Goal: Task Accomplishment & Management: Use online tool/utility

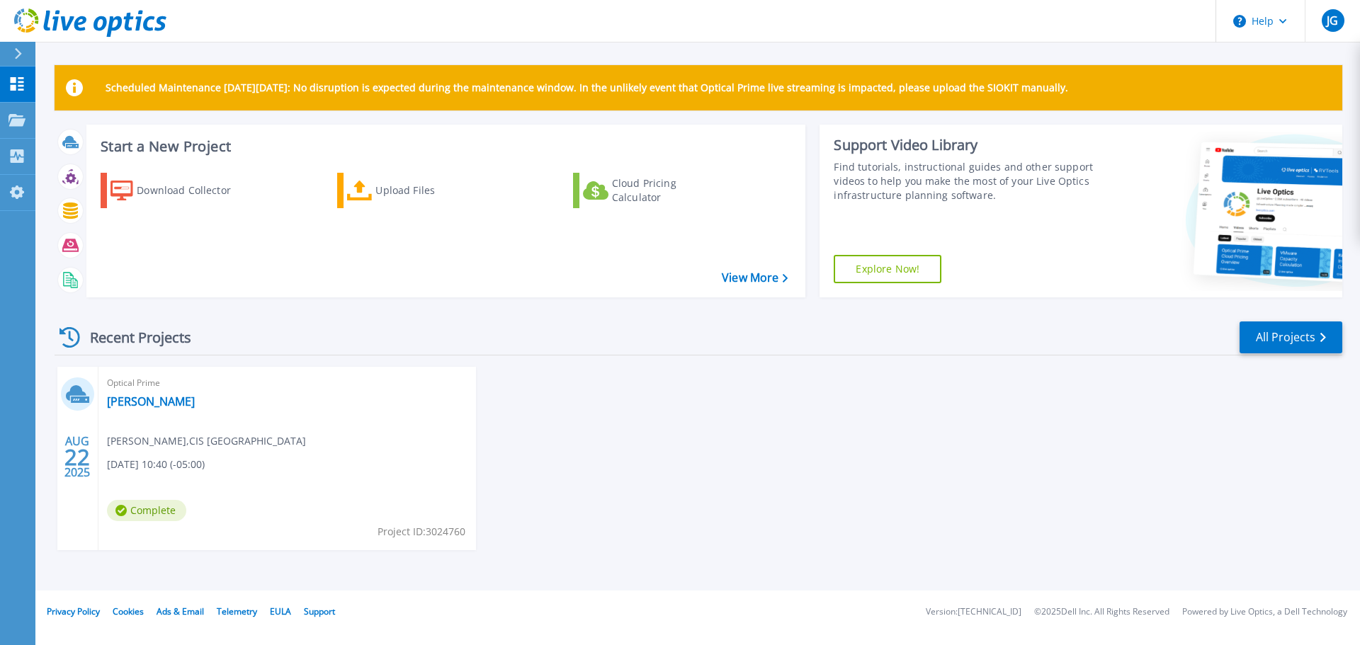
click at [590, 429] on div "AUG 22 2025 Optical Prime Shotkoski Jeff Gustafson , CIS Omaha 08/22/2025, 10:4…" at bounding box center [692, 473] width 1299 height 212
click at [568, 414] on div "AUG 22 2025 Optical Prime Shotkoski Jeff Gustafson , CIS Omaha 08/22/2025, 10:4…" at bounding box center [692, 473] width 1299 height 212
click at [632, 198] on div "Cloud Pricing Calculator" at bounding box center [668, 190] width 113 height 28
click at [148, 191] on div "Download Collector" at bounding box center [193, 190] width 113 height 28
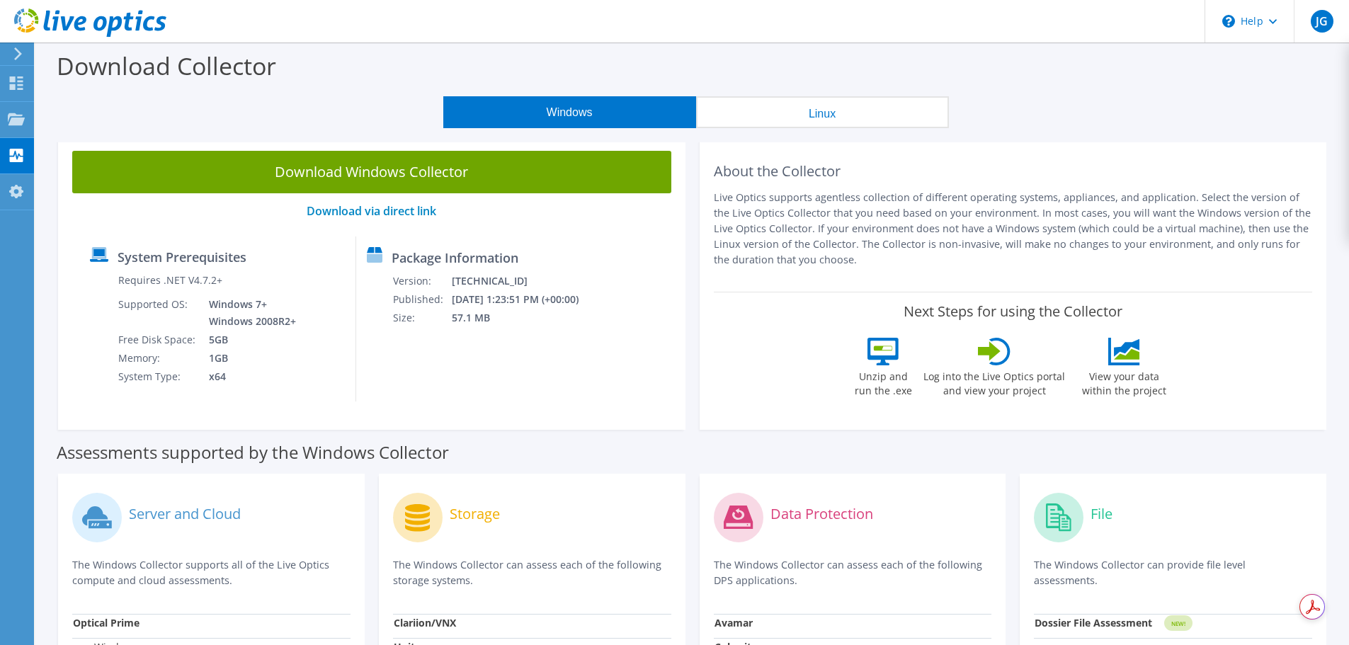
click at [547, 120] on button "Windows" at bounding box center [569, 112] width 253 height 32
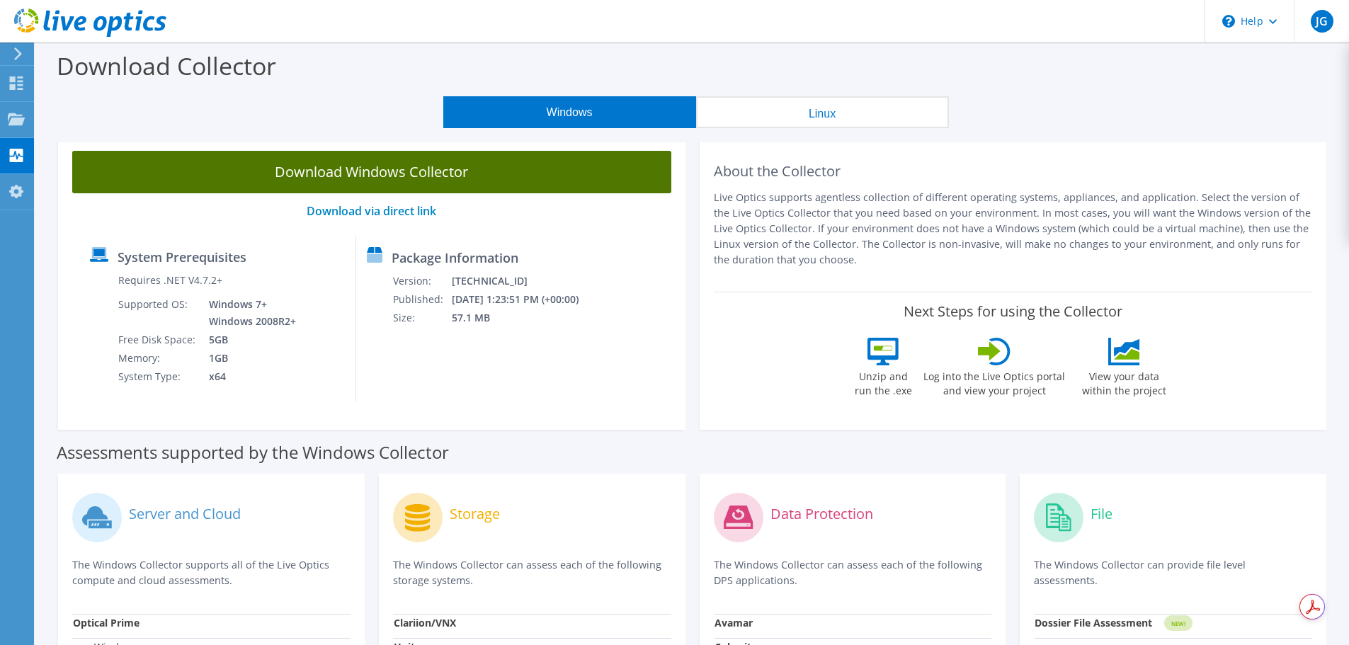
click at [454, 178] on link "Download Windows Collector" at bounding box center [371, 172] width 599 height 42
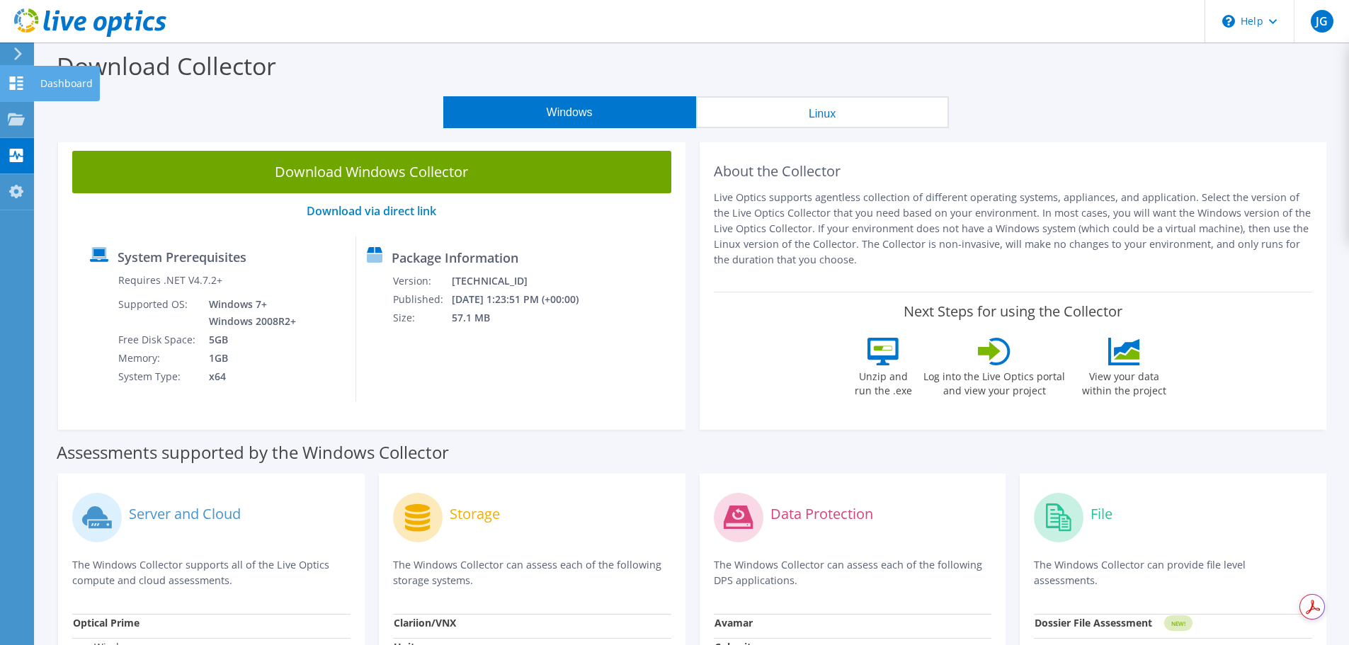
click at [19, 85] on use at bounding box center [16, 82] width 13 height 13
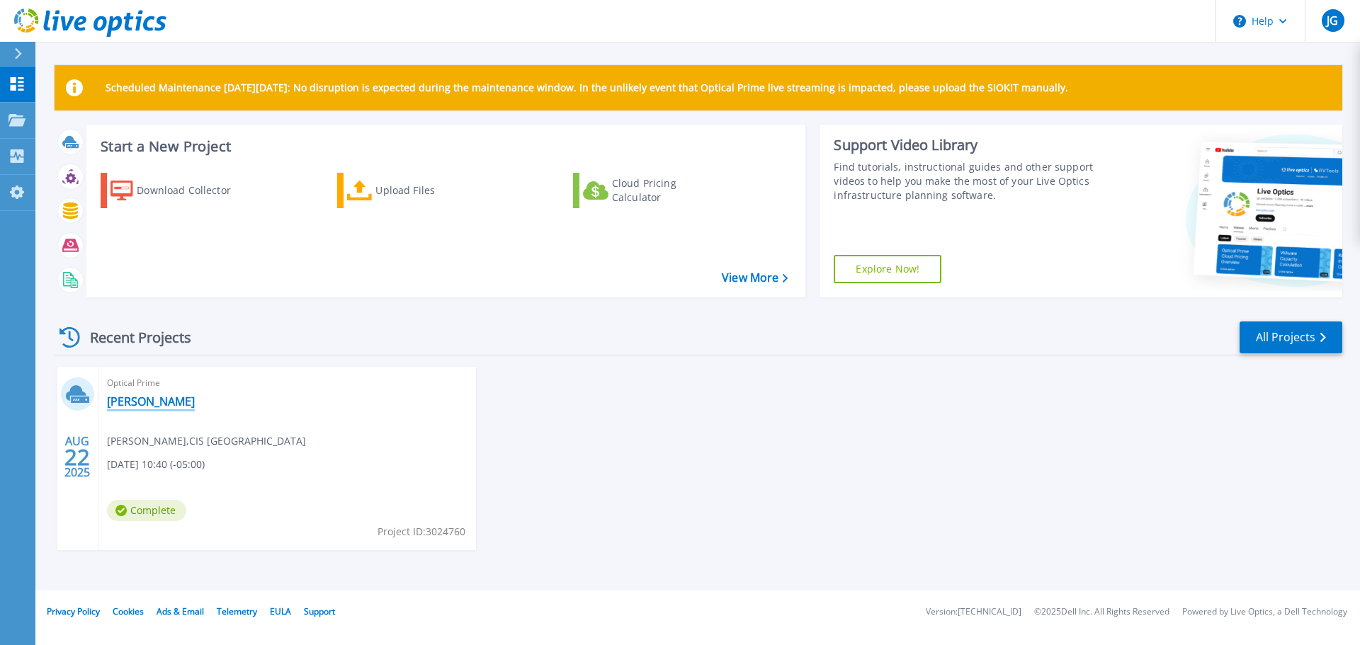
click at [121, 397] on link "[PERSON_NAME]" at bounding box center [151, 402] width 88 height 14
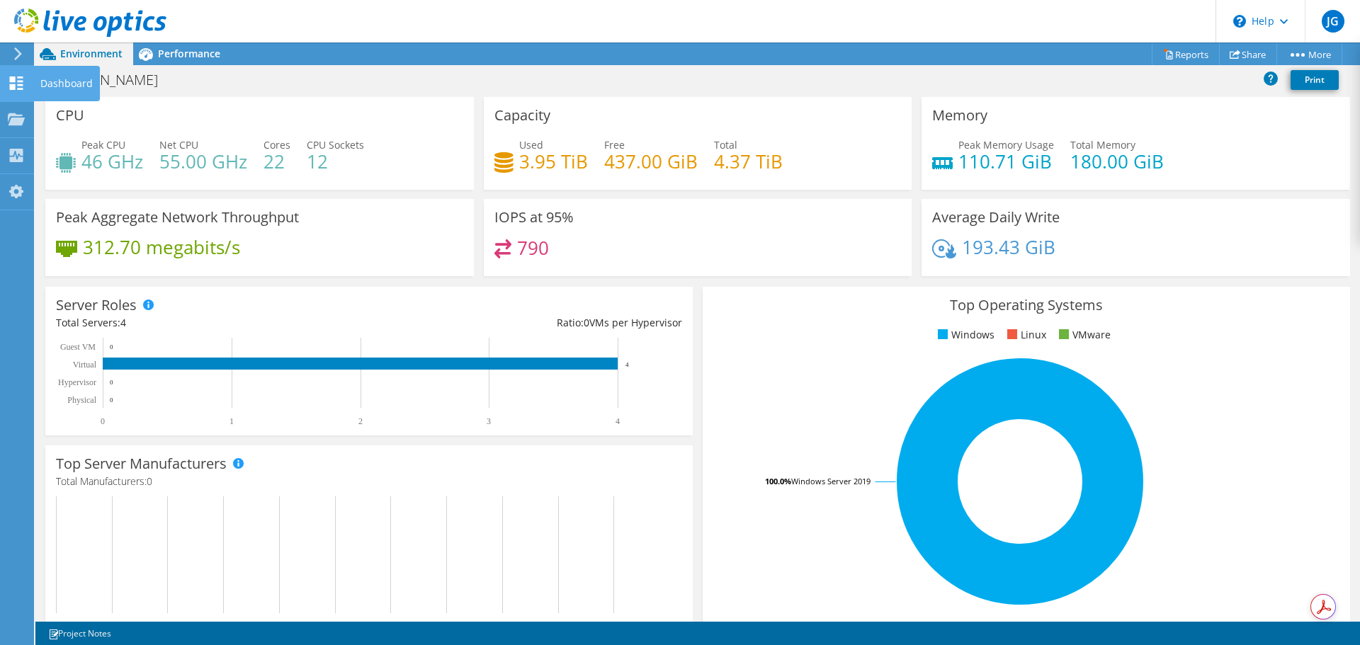
click at [18, 88] on use at bounding box center [16, 82] width 13 height 13
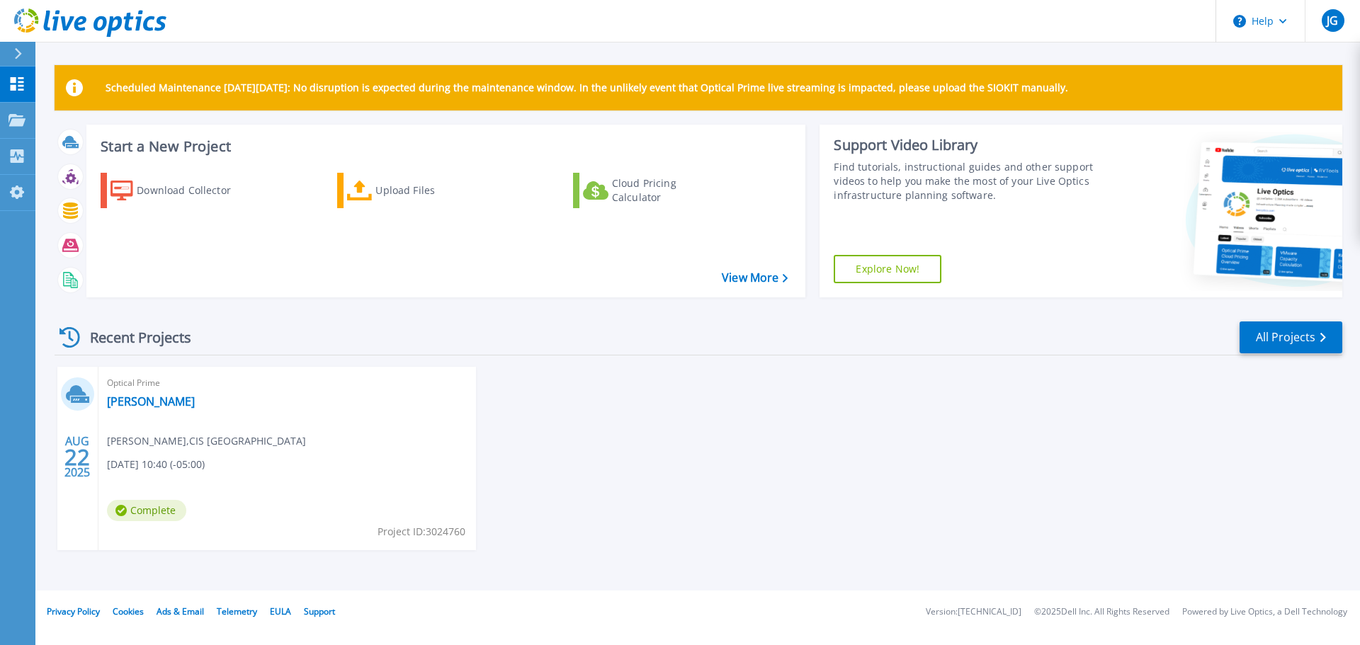
click at [137, 140] on h3 "Start a New Project" at bounding box center [444, 147] width 687 height 16
click at [1276, 331] on link "All Projects" at bounding box center [1290, 338] width 103 height 32
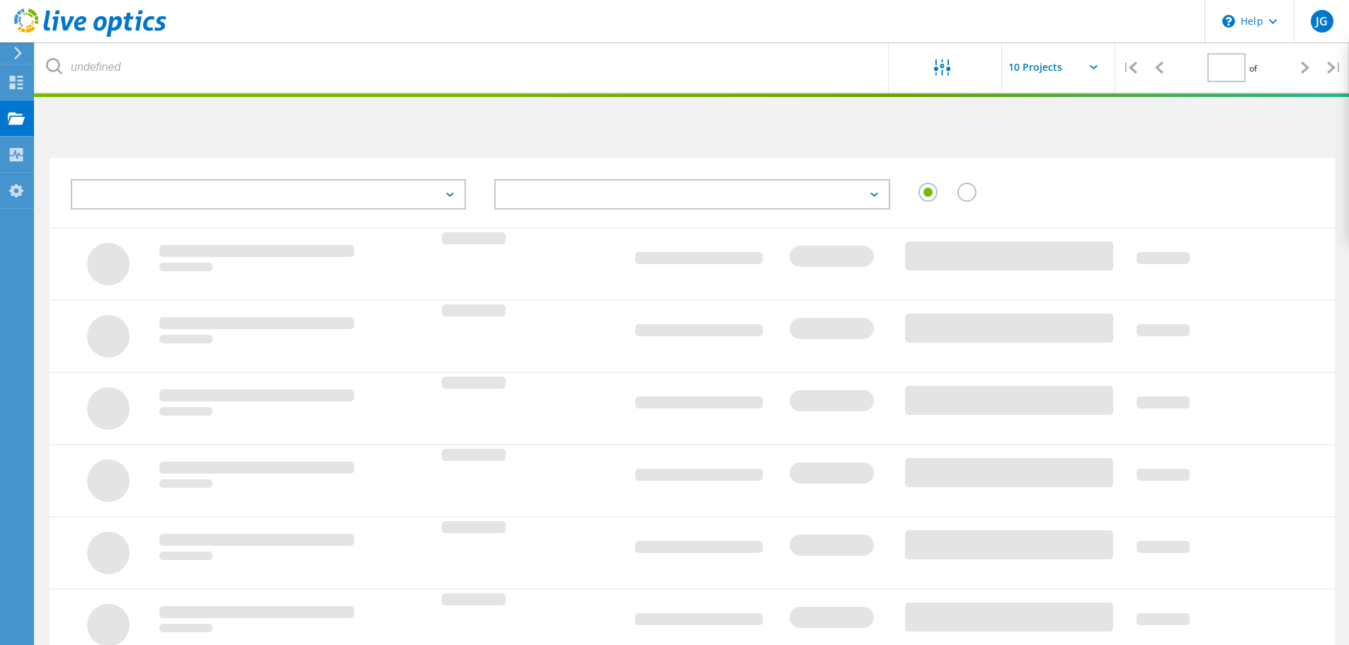
type input "1"
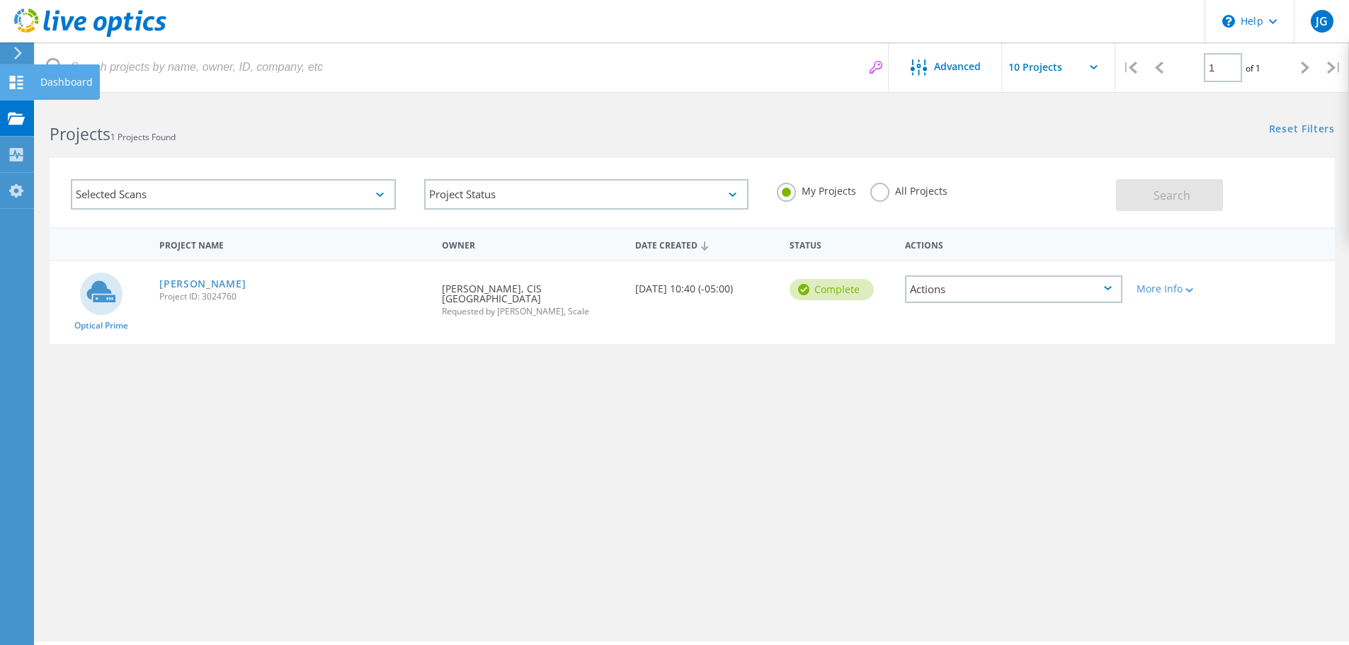
click at [37, 88] on div "Dashboard" at bounding box center [66, 81] width 67 height 35
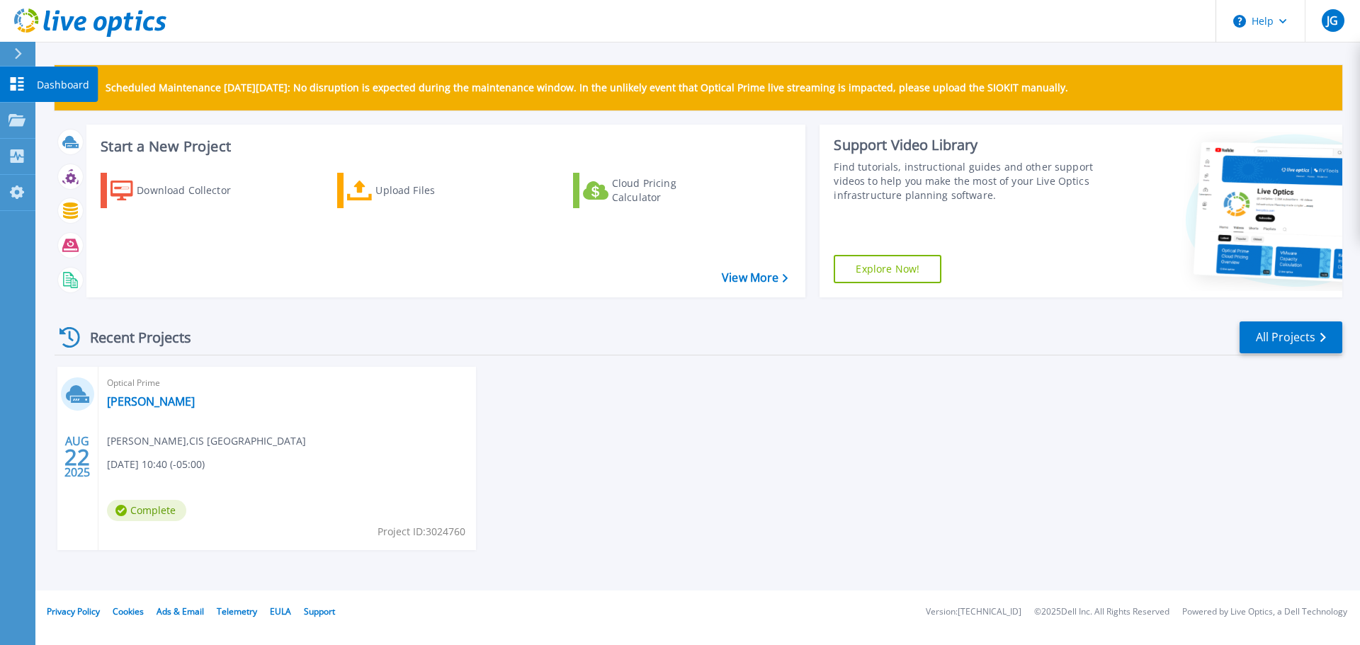
click at [16, 82] on icon at bounding box center [16, 83] width 17 height 13
click at [19, 81] on icon at bounding box center [17, 83] width 13 height 13
click at [25, 82] on link "Dashboard Dashboard" at bounding box center [17, 85] width 35 height 36
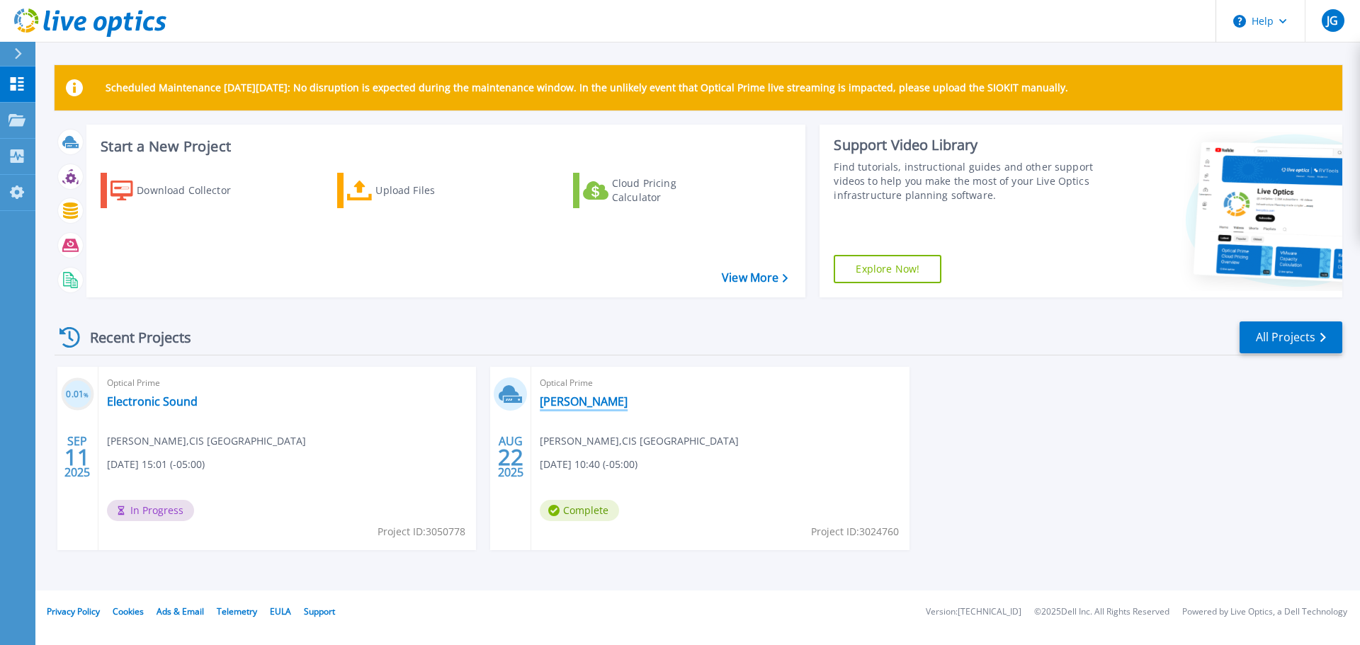
click at [563, 402] on link "[PERSON_NAME]" at bounding box center [584, 402] width 88 height 14
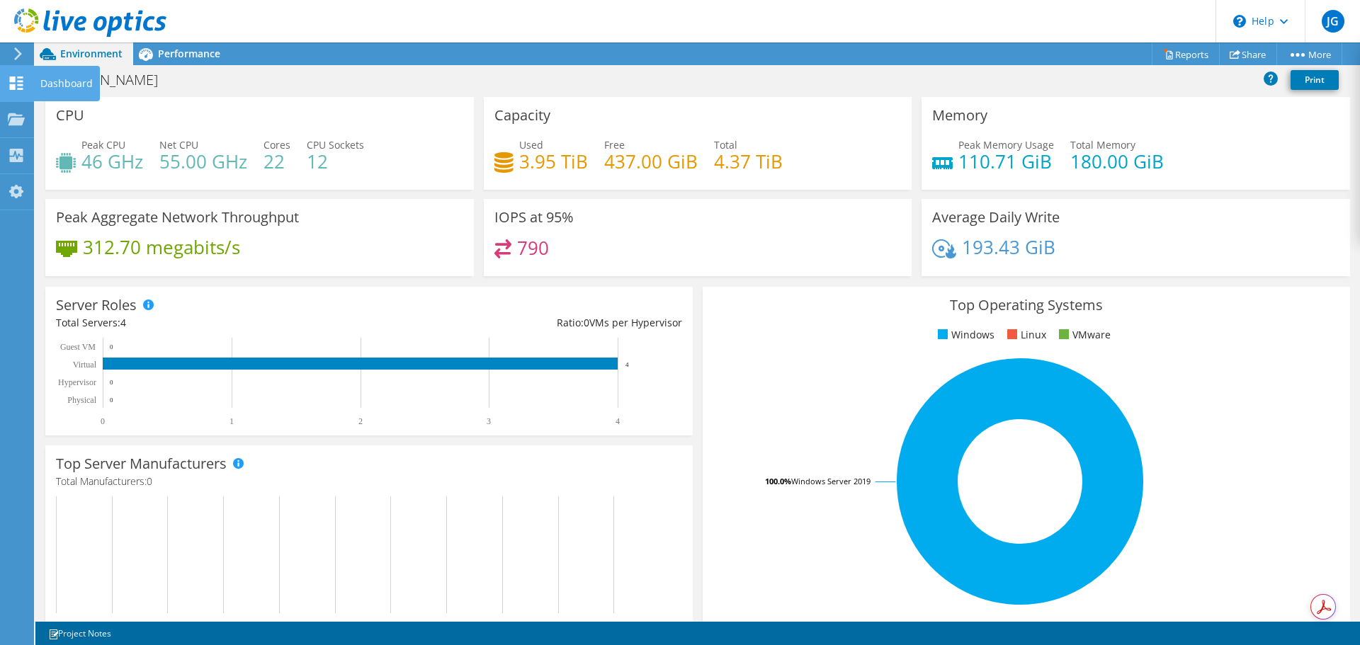
click at [19, 81] on use at bounding box center [16, 82] width 13 height 13
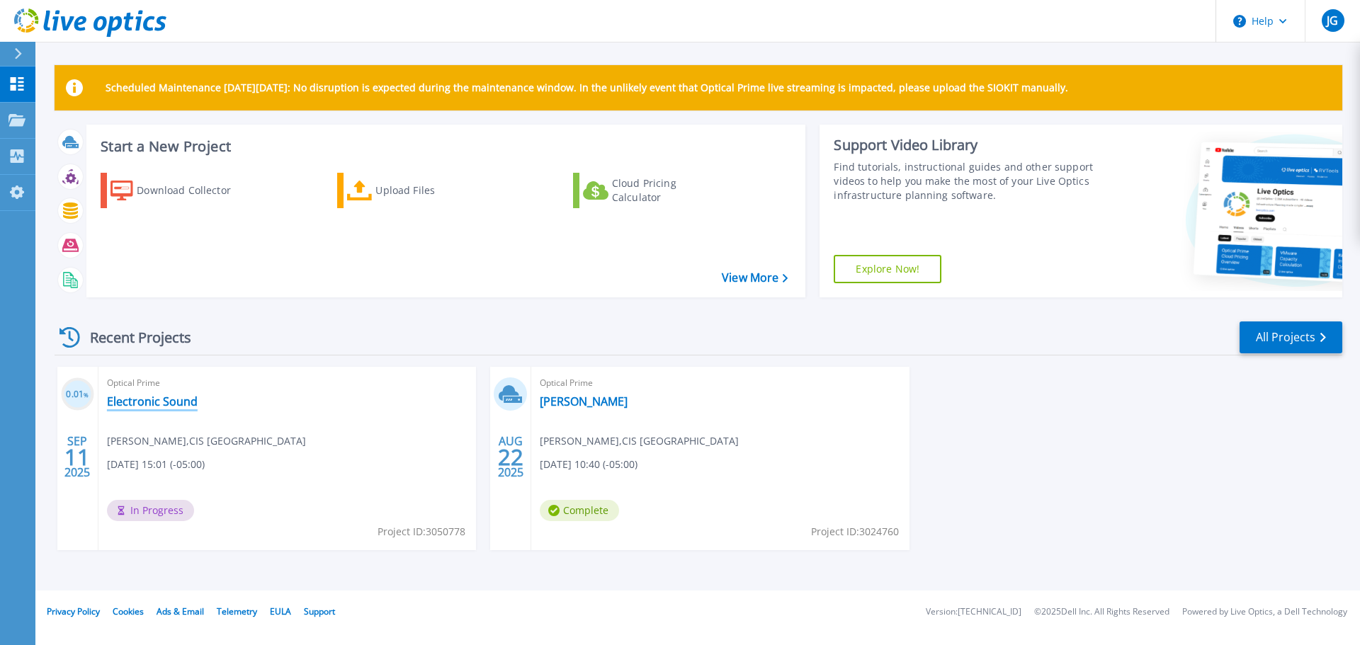
click at [134, 397] on link "Electronic Sound" at bounding box center [152, 402] width 91 height 14
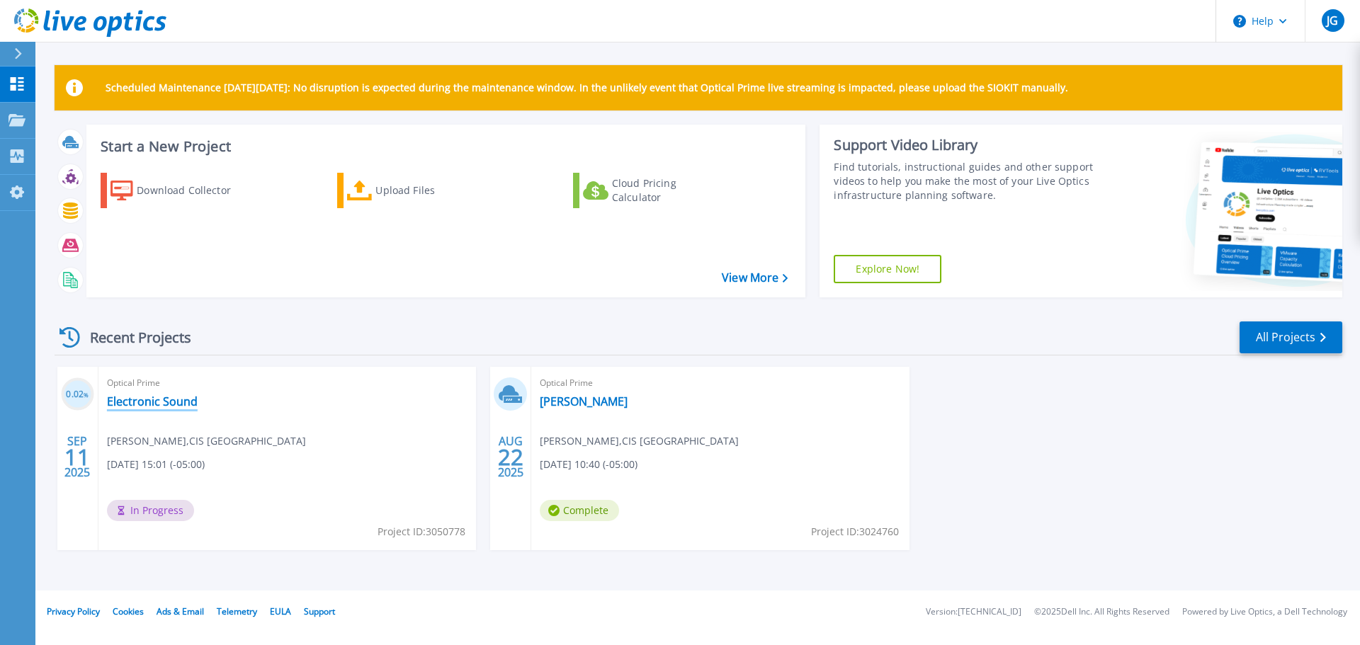
click at [150, 402] on link "Electronic Sound" at bounding box center [152, 402] width 91 height 14
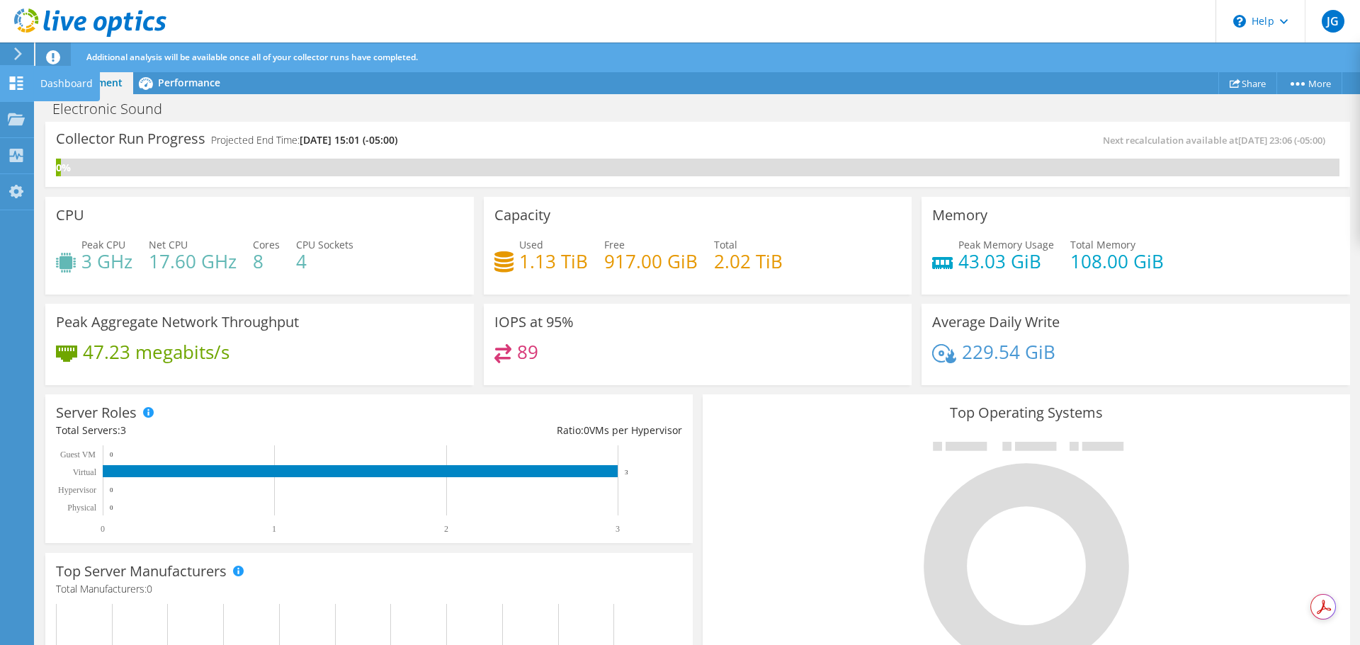
click at [19, 86] on icon at bounding box center [16, 82] width 17 height 13
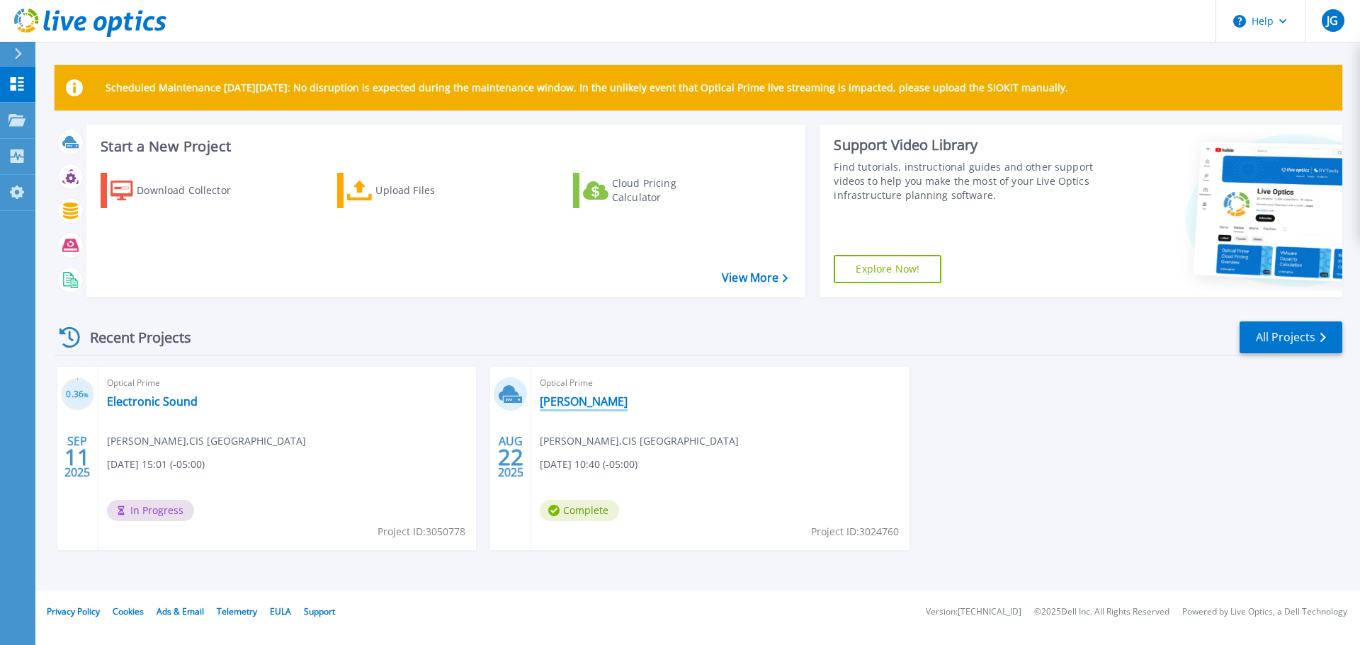
click at [576, 402] on link "[PERSON_NAME]" at bounding box center [584, 402] width 88 height 14
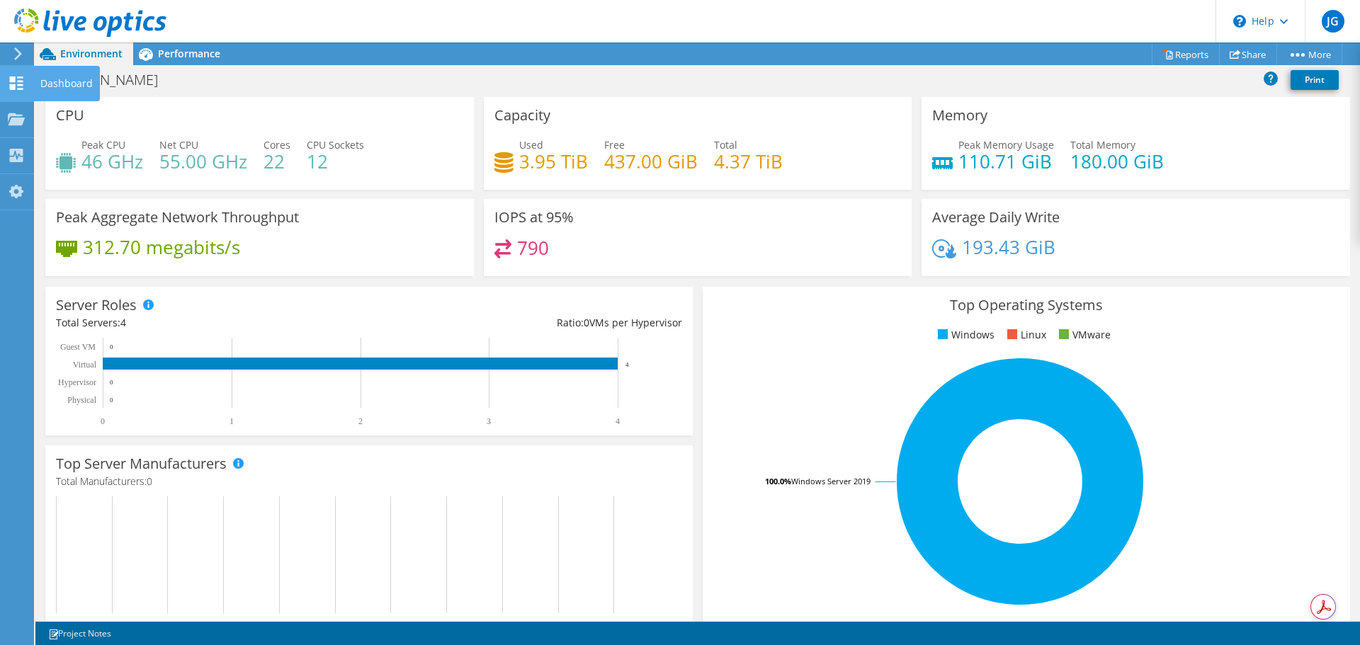
click at [23, 89] on icon at bounding box center [16, 82] width 17 height 13
